Goal: Check status

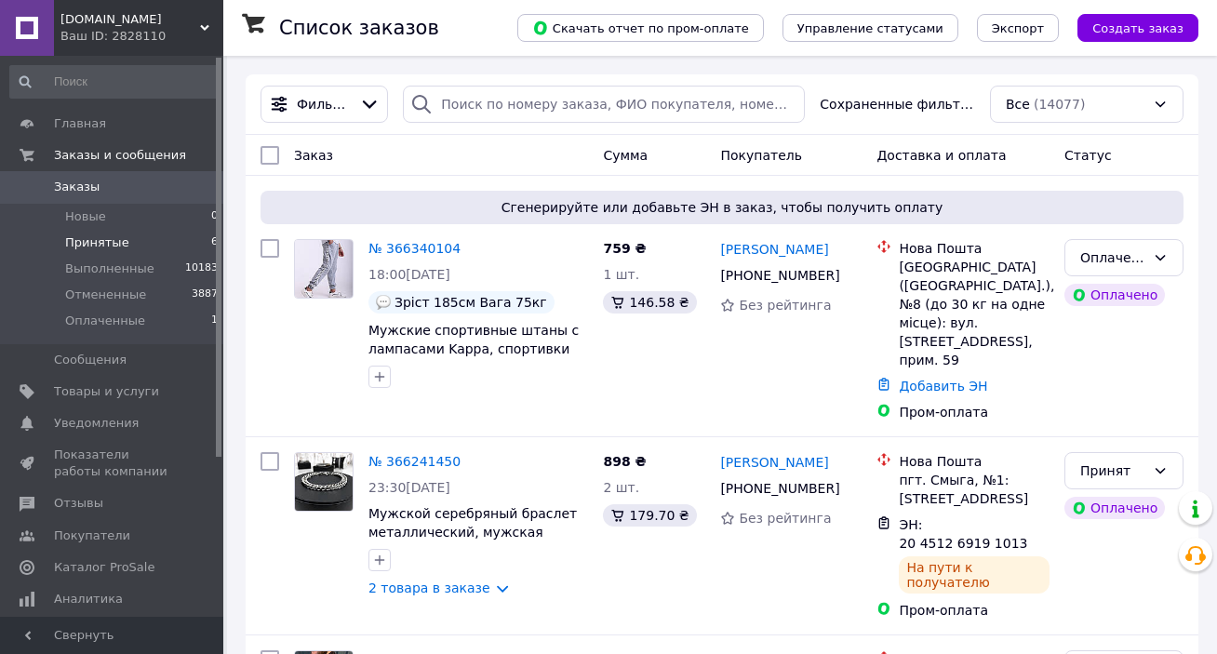
click at [91, 230] on li "Принятые 6" at bounding box center [114, 243] width 229 height 26
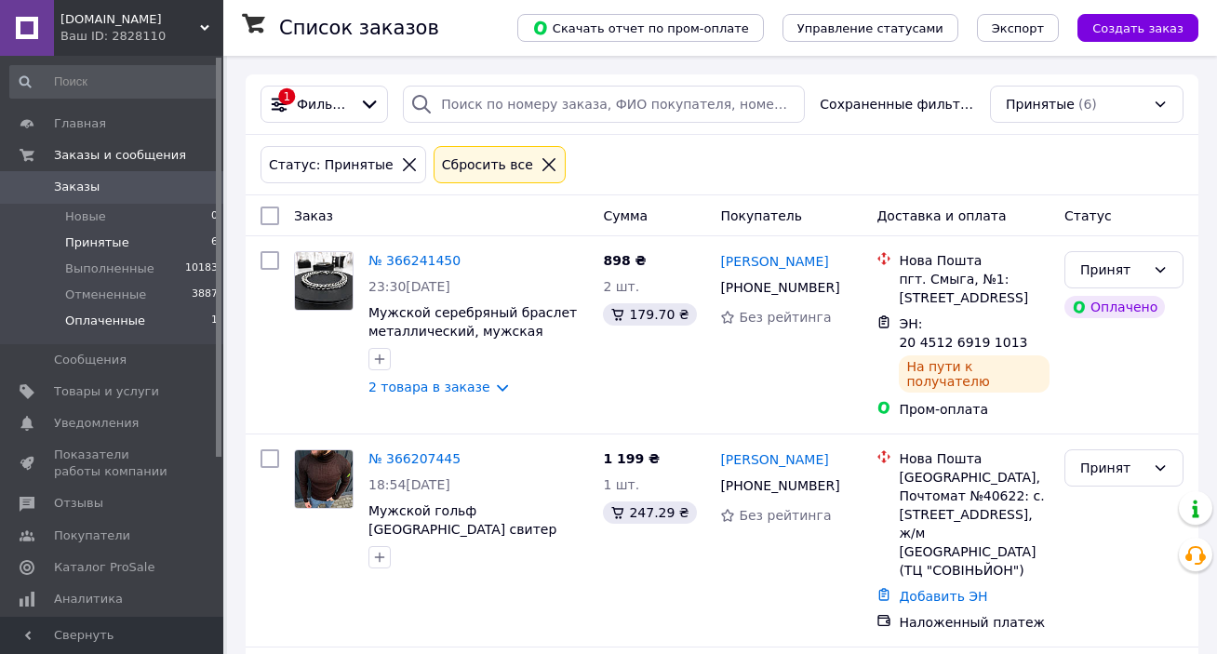
click at [151, 317] on li "Оплаченные 1" at bounding box center [114, 325] width 229 height 35
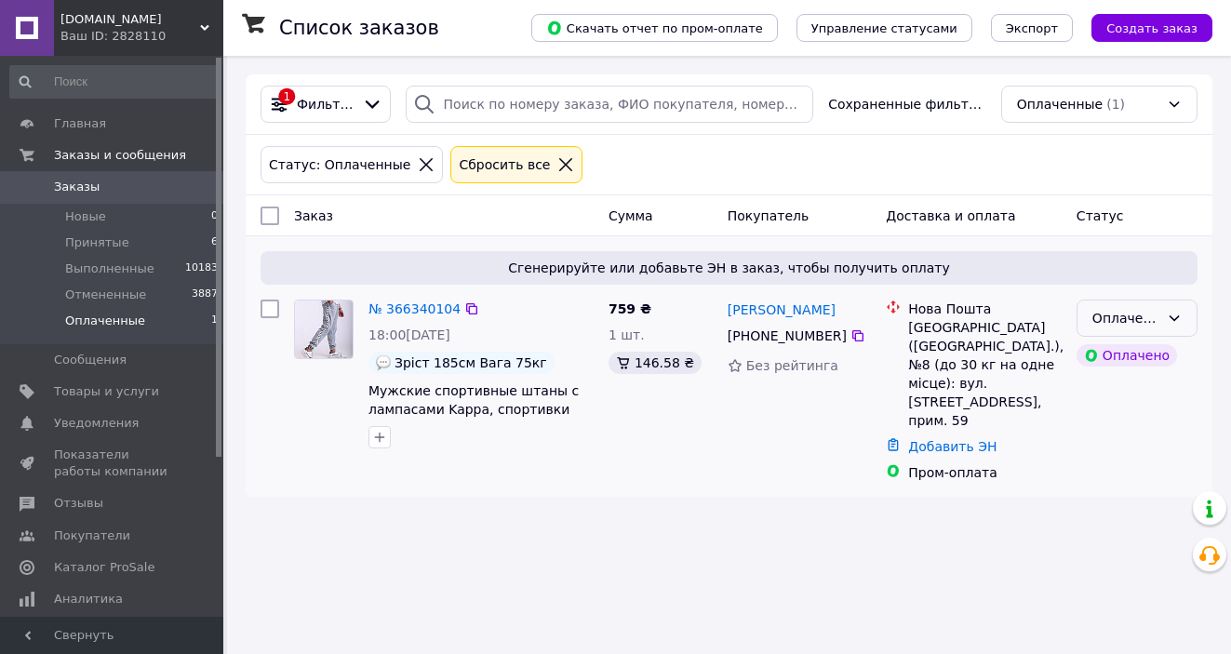
click at [1140, 310] on div "Оплаченный" at bounding box center [1125, 318] width 67 height 20
click at [1126, 353] on li "Принят" at bounding box center [1136, 357] width 119 height 33
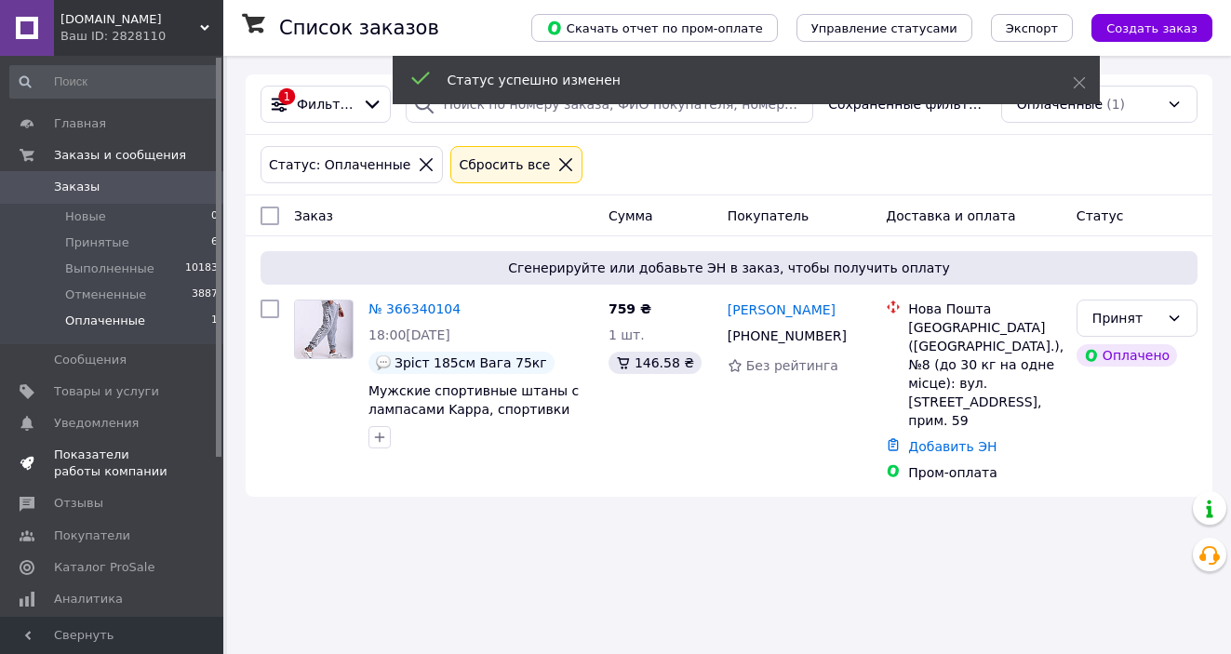
click at [156, 450] on span "Показатели работы компании" at bounding box center [113, 463] width 118 height 33
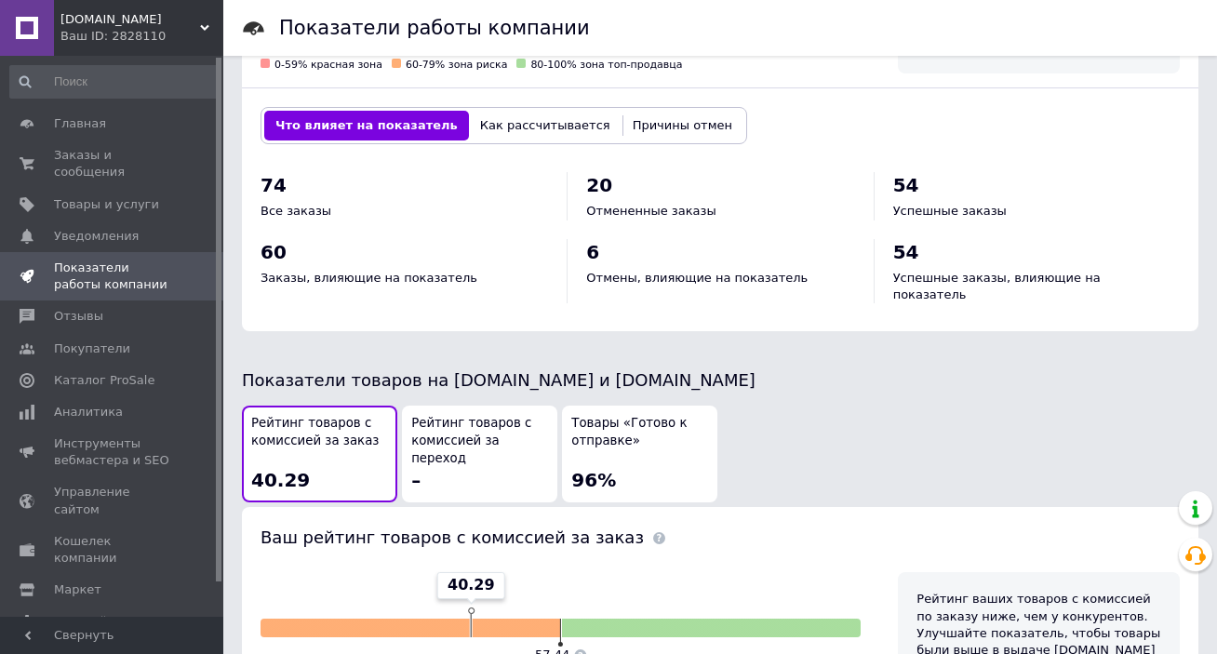
scroll to position [1046, 0]
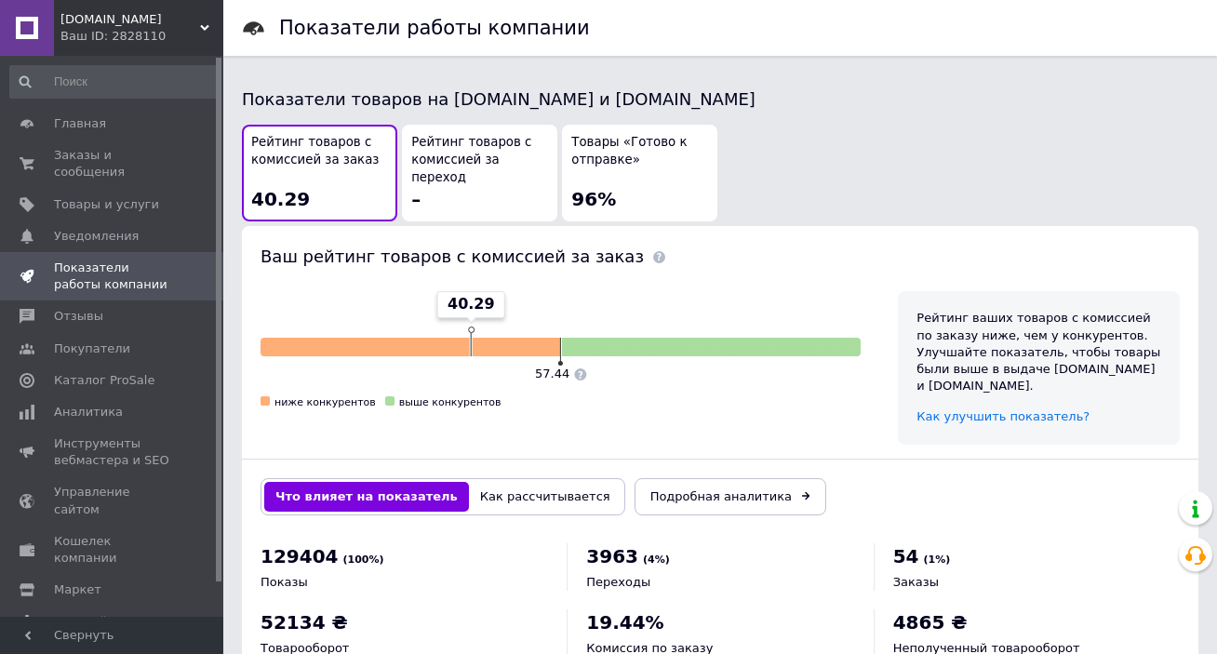
click at [627, 153] on div "Товары «Готово к отправке» 96%" at bounding box center [639, 173] width 137 height 78
